Goal: Task Accomplishment & Management: Use online tool/utility

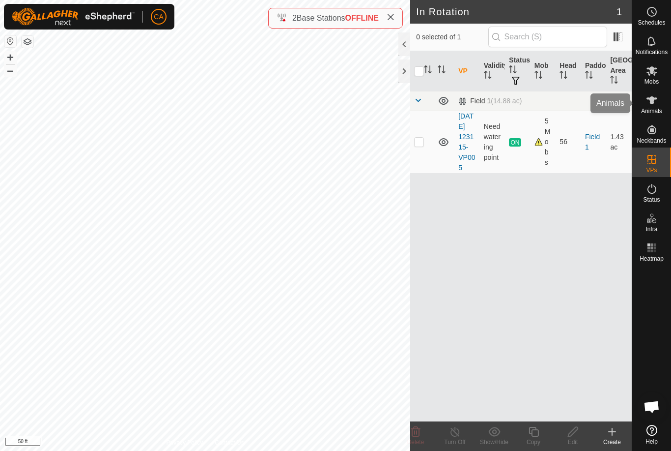
click at [657, 105] on icon at bounding box center [652, 100] width 12 height 12
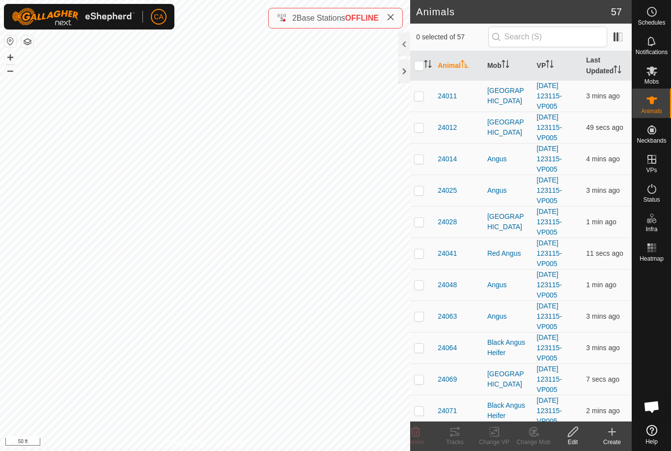
click at [412, 97] on td at bounding box center [422, 95] width 24 height 31
checkbox input "true"
click at [418, 128] on p-checkbox at bounding box center [419, 127] width 10 height 8
checkbox input "true"
click at [417, 162] on p-checkbox at bounding box center [419, 159] width 10 height 8
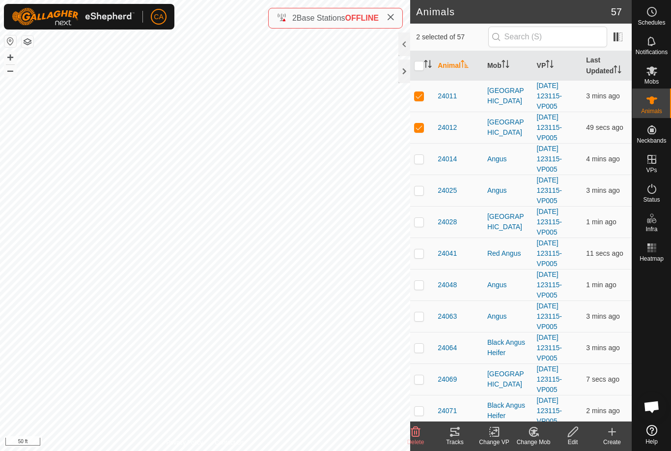
checkbox input "true"
click at [416, 194] on p-checkbox at bounding box center [419, 190] width 10 height 8
checkbox input "true"
click at [425, 229] on td at bounding box center [422, 221] width 24 height 31
checkbox input "true"
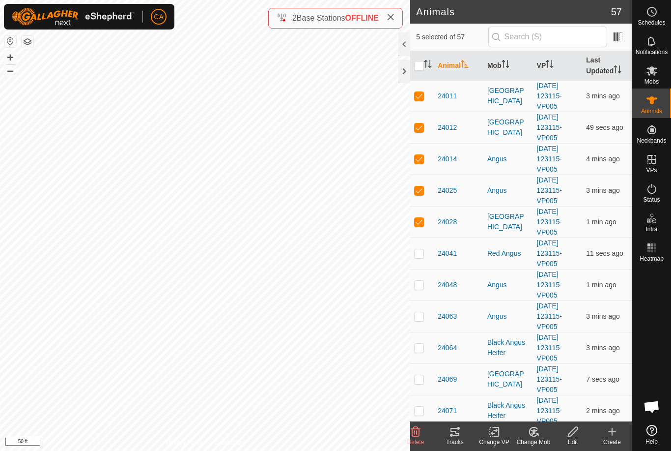
click at [419, 254] on p-checkbox at bounding box center [419, 253] width 10 height 8
checkbox input "true"
click at [424, 285] on p-checkbox at bounding box center [419, 285] width 10 height 8
checkbox input "true"
click at [420, 319] on p-checkbox at bounding box center [419, 316] width 10 height 8
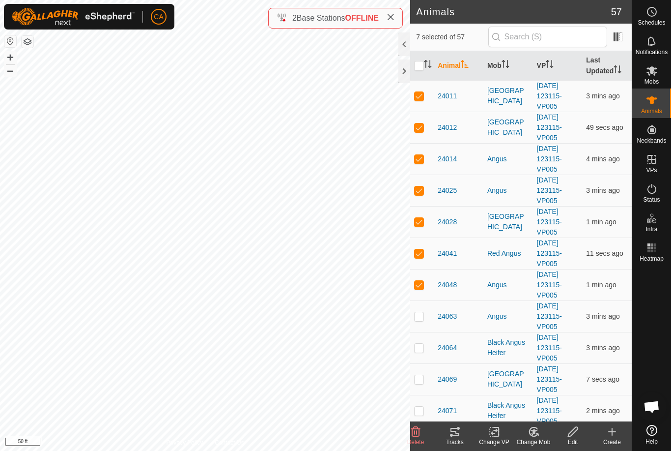
checkbox input "true"
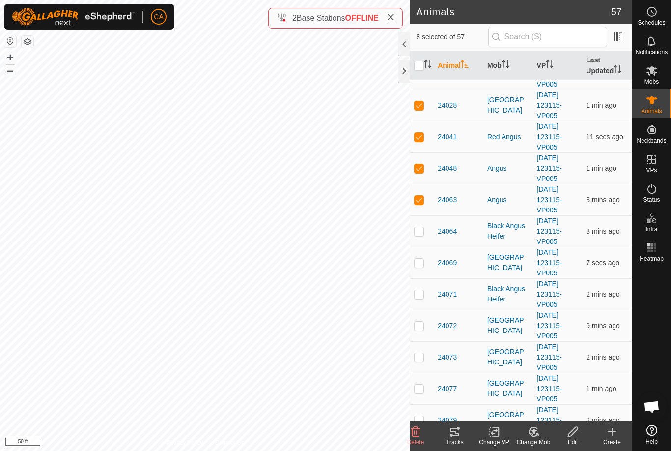
scroll to position [122, 0]
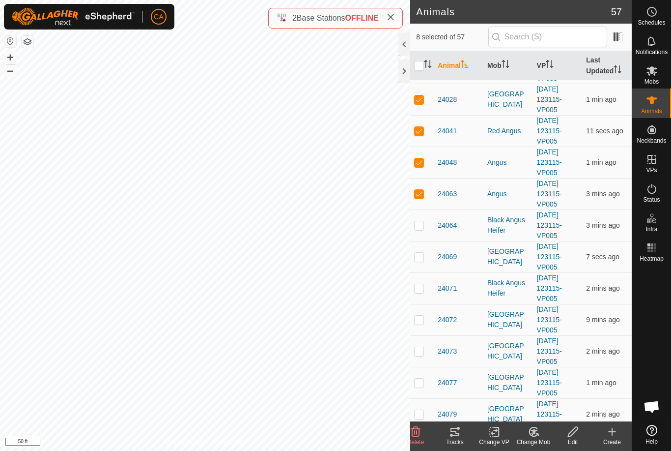
click at [419, 226] on p-checkbox at bounding box center [419, 225] width 10 height 8
checkbox input "true"
click at [421, 259] on p-checkbox at bounding box center [419, 257] width 10 height 8
checkbox input "true"
click at [452, 436] on icon at bounding box center [455, 432] width 9 height 8
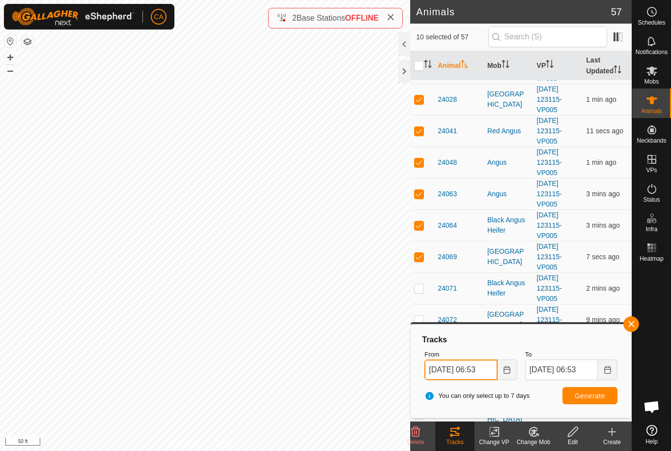
click at [481, 373] on input "[DATE] 06:53" at bounding box center [461, 369] width 73 height 21
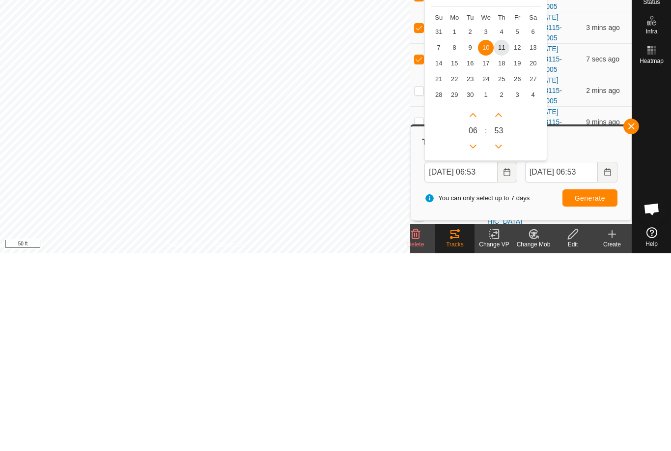
click at [438, 237] on span "7" at bounding box center [439, 245] width 16 height 16
type input "[DATE] 06:53"
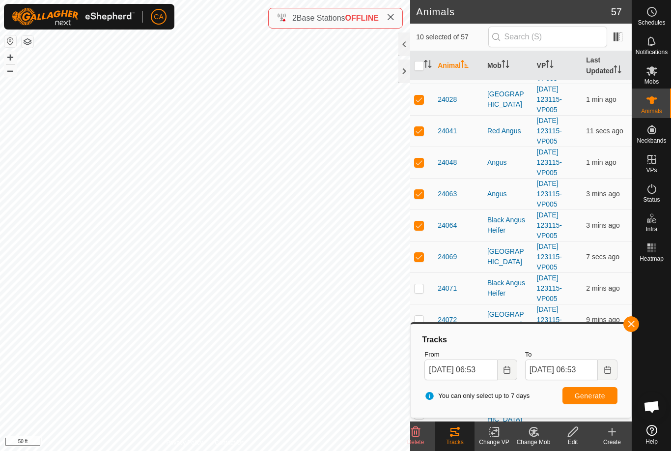
click at [587, 402] on button "Generate" at bounding box center [590, 395] width 55 height 17
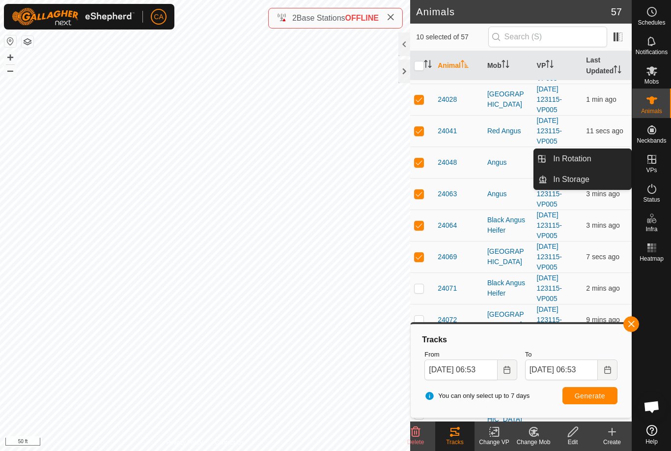
click at [597, 161] on link "In Rotation" at bounding box center [590, 159] width 84 height 20
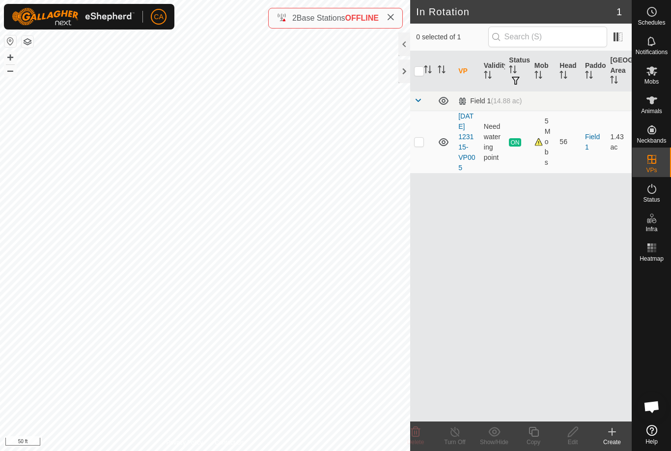
click at [418, 145] on p-checkbox at bounding box center [419, 142] width 10 height 8
checkbox input "true"
click at [545, 434] on copy-svg-icon at bounding box center [533, 432] width 39 height 12
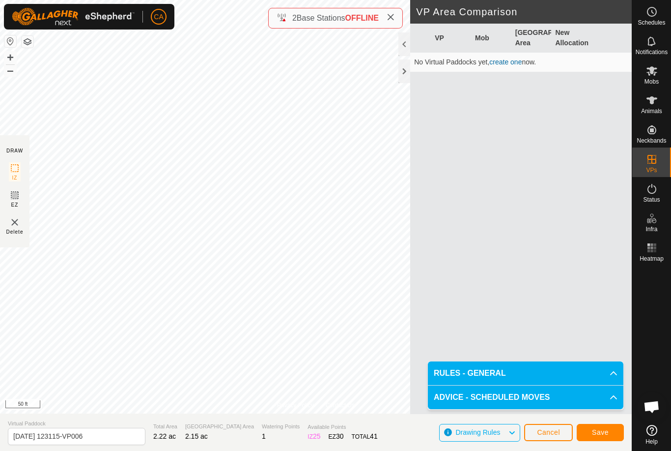
click at [610, 434] on button "Save" at bounding box center [600, 432] width 47 height 17
